Goal: Transaction & Acquisition: Purchase product/service

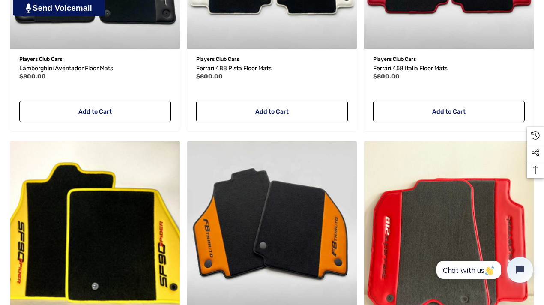
scroll to position [587, 0]
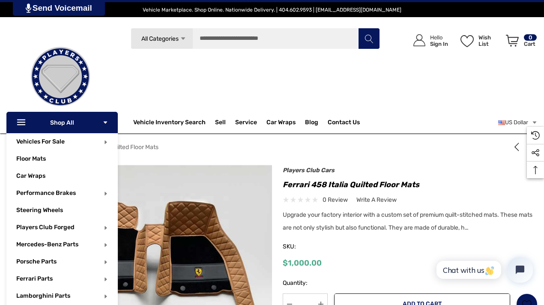
click at [103, 123] on icon "Icon Arrow Down Icon Arrow Down" at bounding box center [105, 123] width 6 height 6
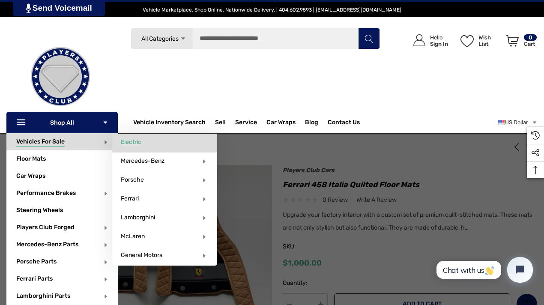
click at [136, 142] on span "Electric" at bounding box center [131, 142] width 21 height 8
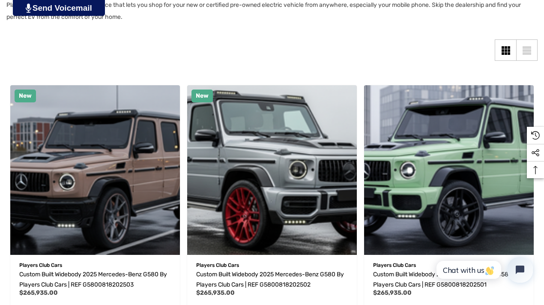
scroll to position [190, 0]
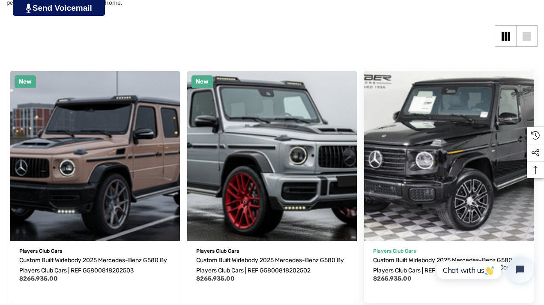
click at [356, 134] on img "Custom Built Widebody 2025 Mercedes-Benz G580 by Players Club Cars | REF G58008…" at bounding box center [449, 156] width 187 height 187
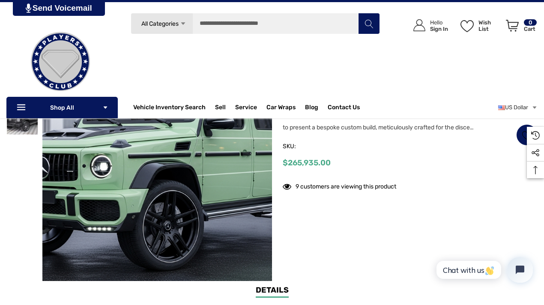
scroll to position [66, 0]
